Goal: Find specific page/section: Find specific page/section

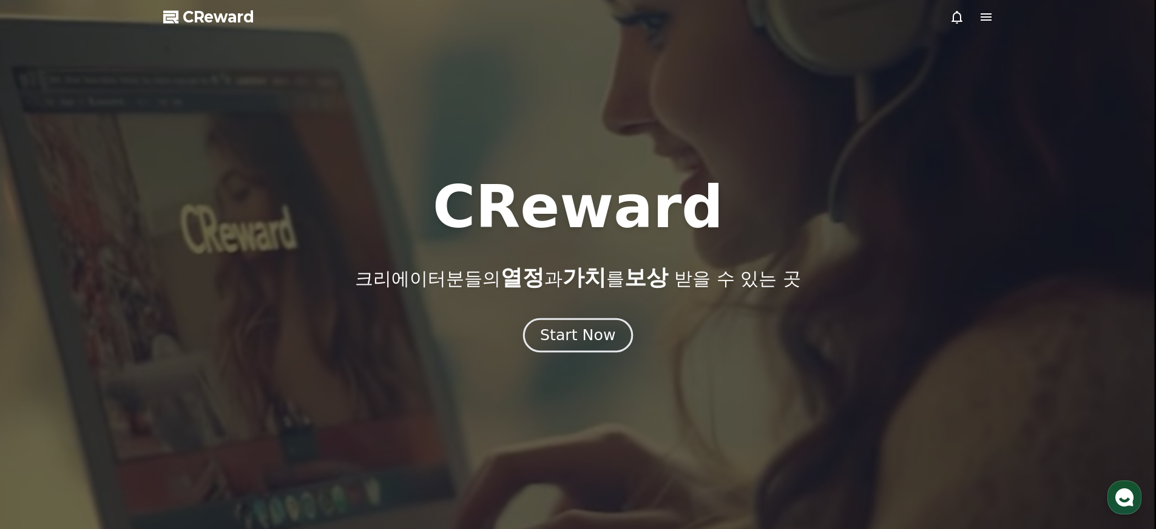
click at [592, 331] on div "Start Now" at bounding box center [577, 335] width 75 height 21
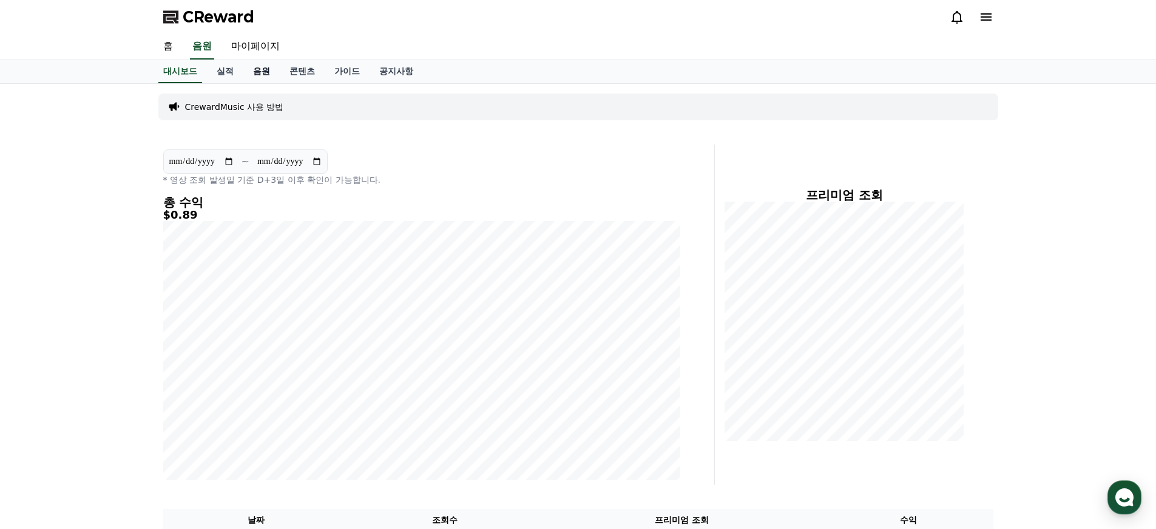
click at [259, 67] on link "음원" at bounding box center [261, 71] width 36 height 23
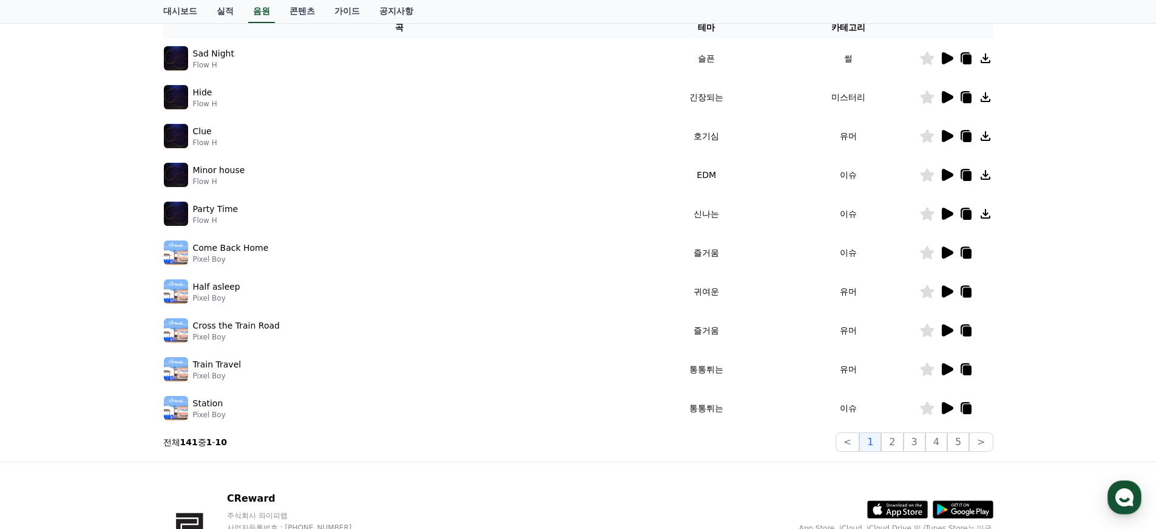
scroll to position [214, 0]
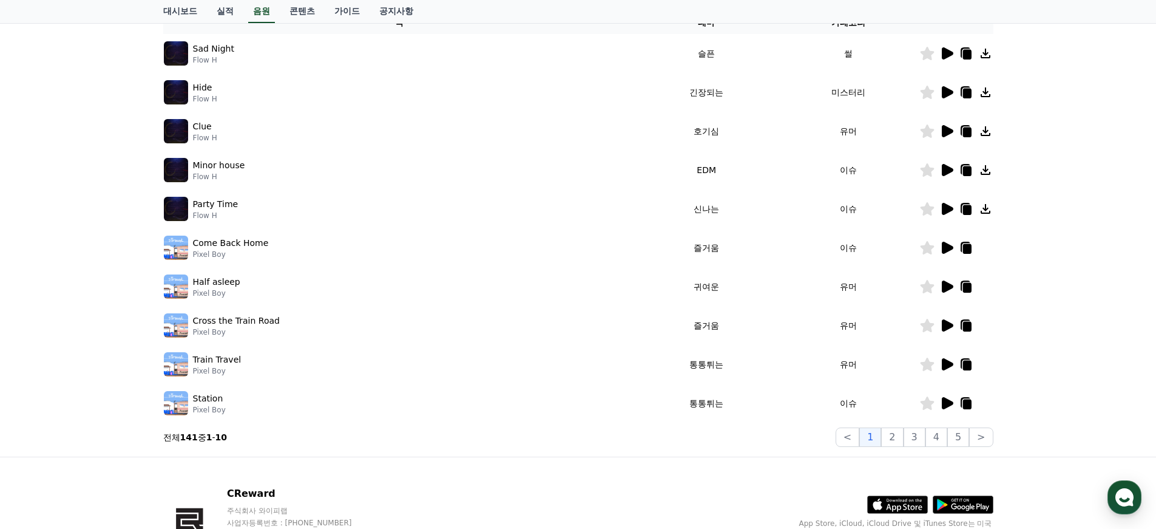
click at [947, 90] on icon at bounding box center [948, 92] width 12 height 12
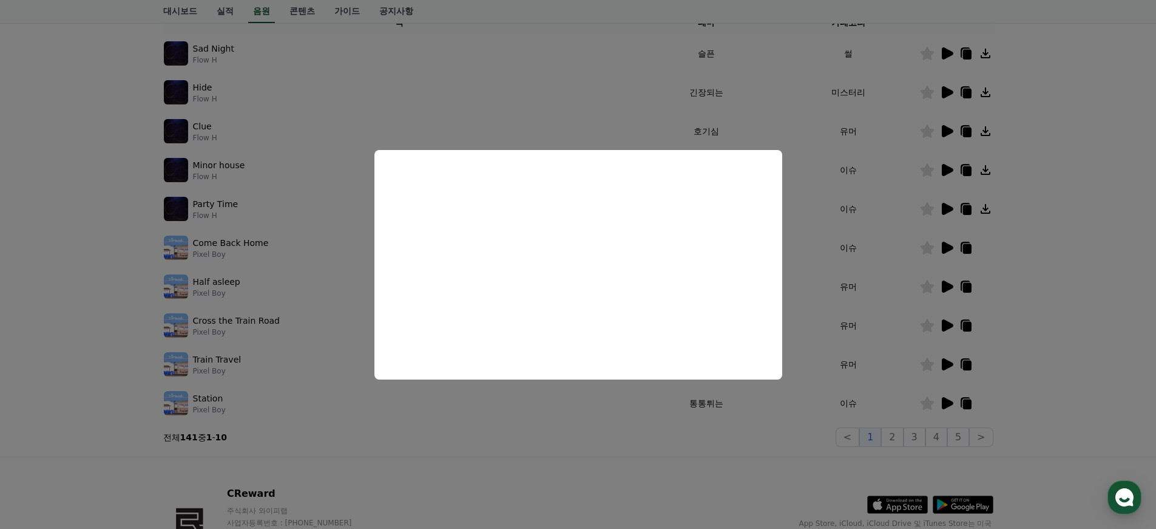
click at [800, 141] on button "close modal" at bounding box center [578, 264] width 1156 height 529
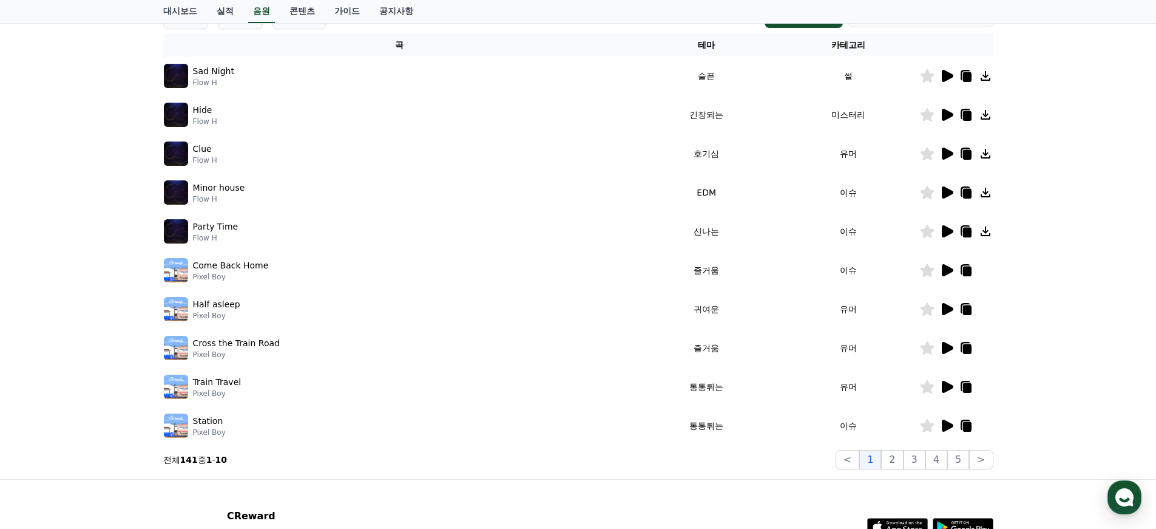
scroll to position [184, 0]
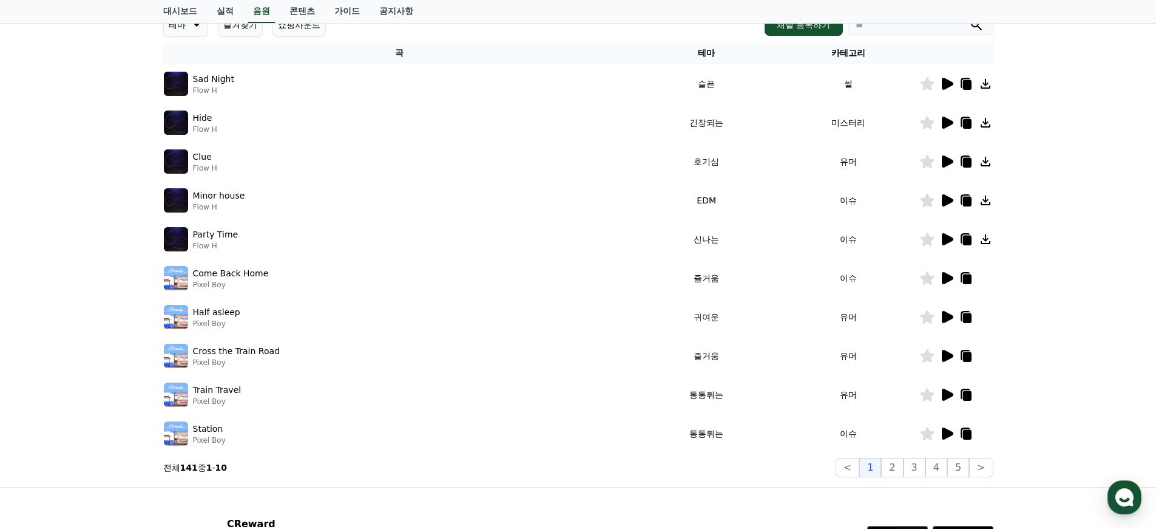
click at [983, 124] on icon at bounding box center [985, 122] width 15 height 15
